Goal: Information Seeking & Learning: Learn about a topic

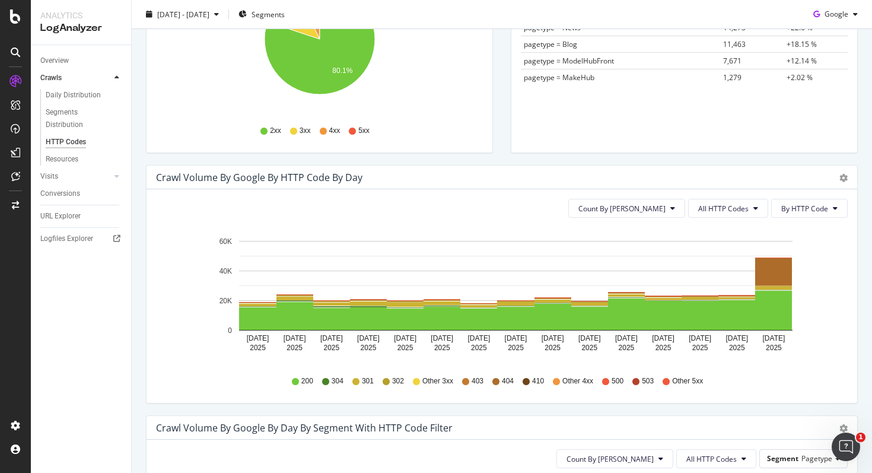
scroll to position [303, 0]
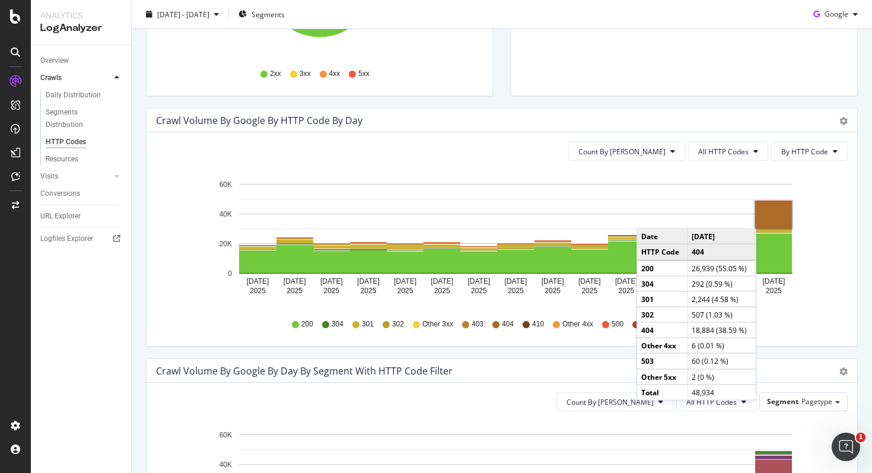
click at [768, 217] on rect "A chart." at bounding box center [773, 214] width 37 height 27
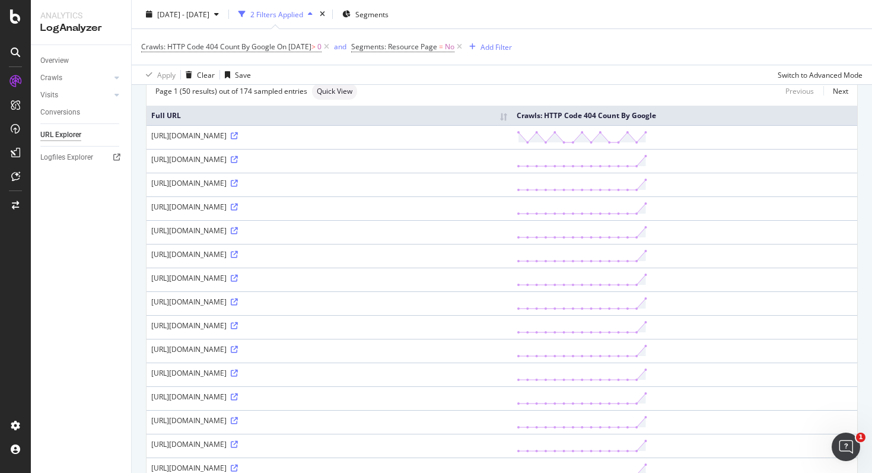
scroll to position [85, 0]
click at [238, 281] on icon at bounding box center [234, 277] width 7 height 7
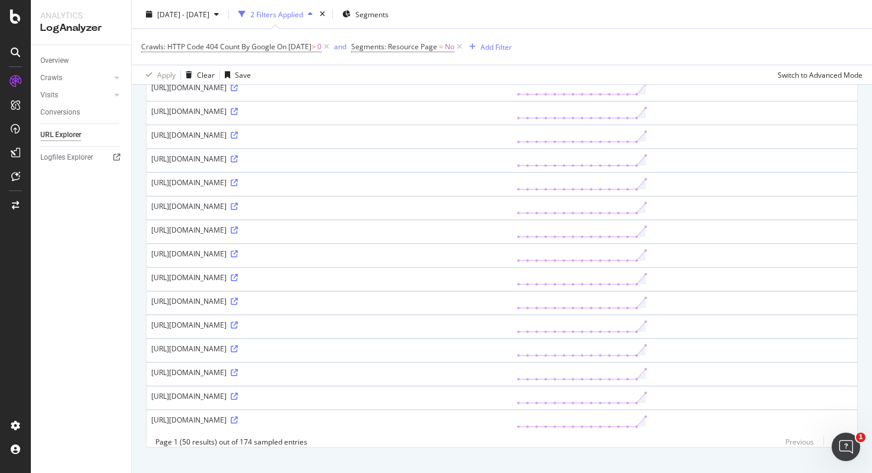
scroll to position [983, 0]
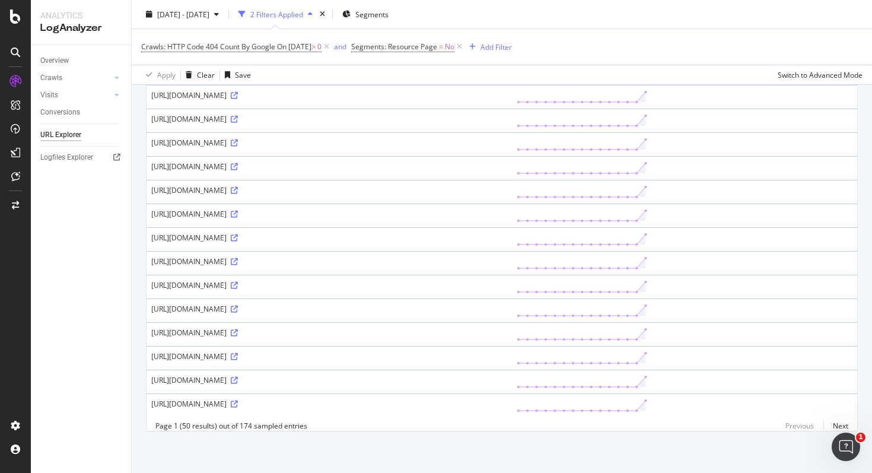
click at [238, 28] on icon at bounding box center [234, 24] width 7 height 7
